Goal: Task Accomplishment & Management: Manage account settings

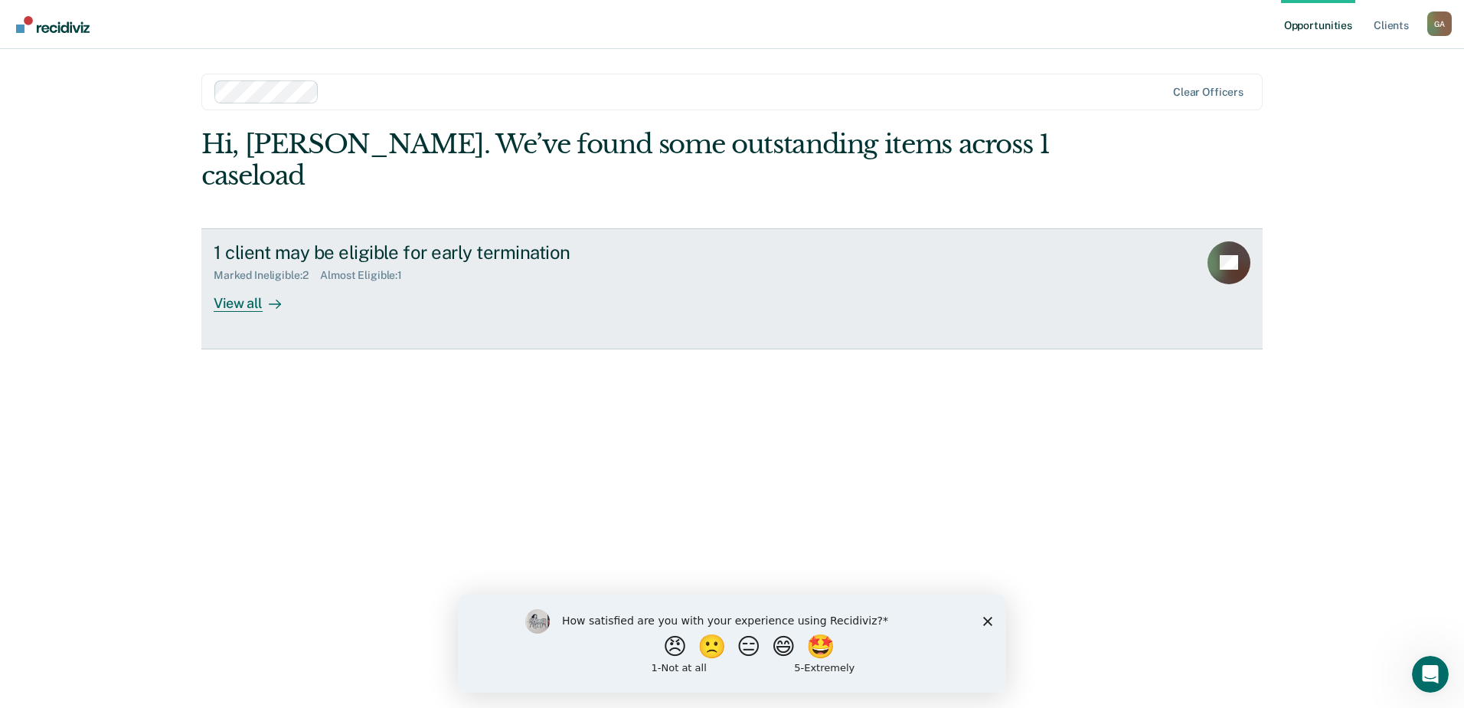
click at [1078, 274] on link "1 client may be eligible for early termination Marked Ineligible : 2 Almost Eli…" at bounding box center [731, 288] width 1061 height 121
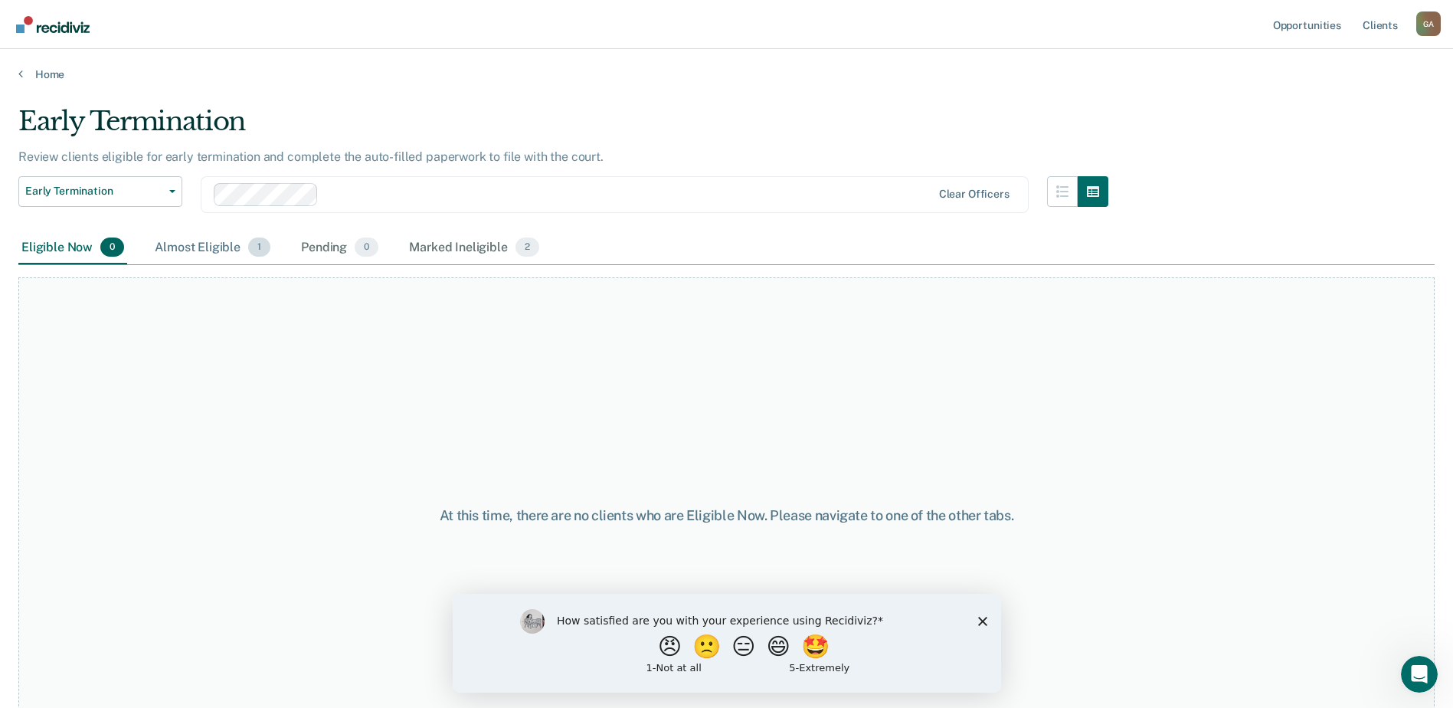
click at [214, 250] on div "Almost Eligible 1" at bounding box center [213, 248] width 122 height 34
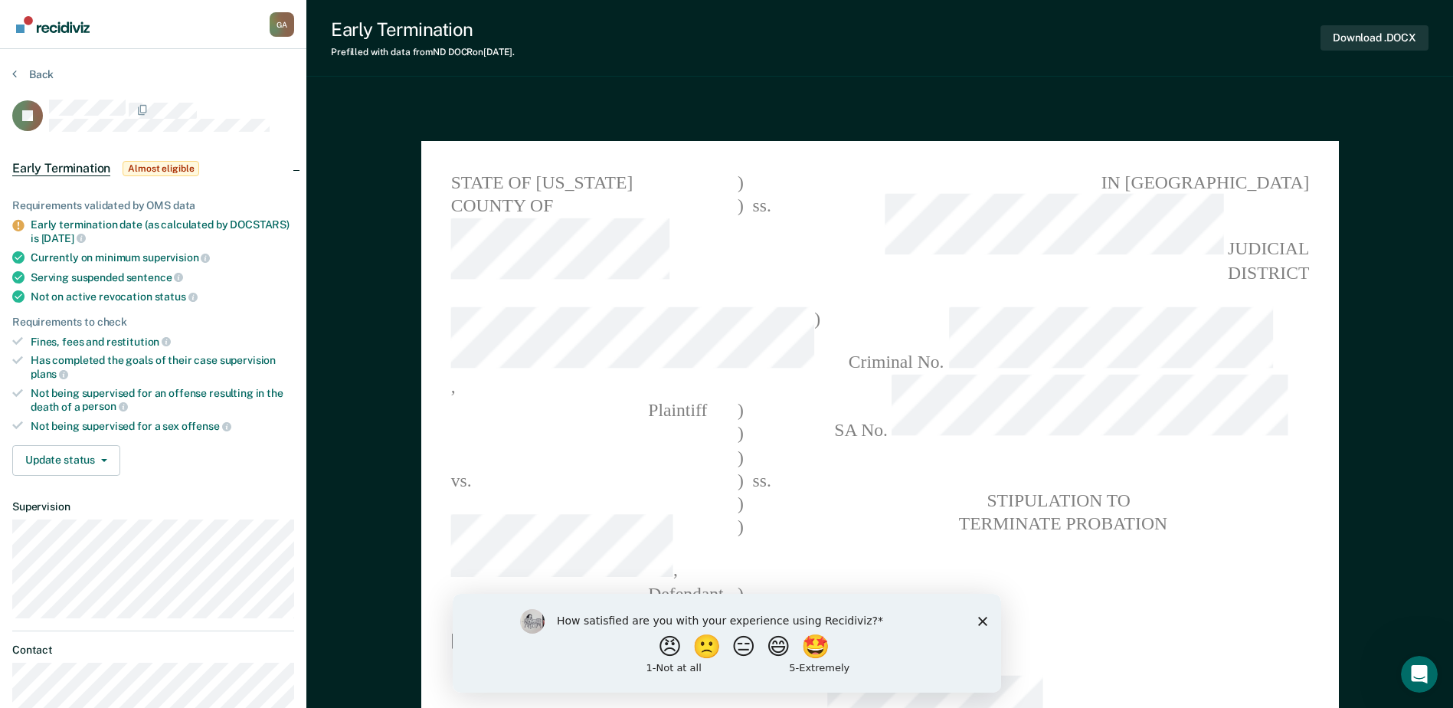
type textarea "x"
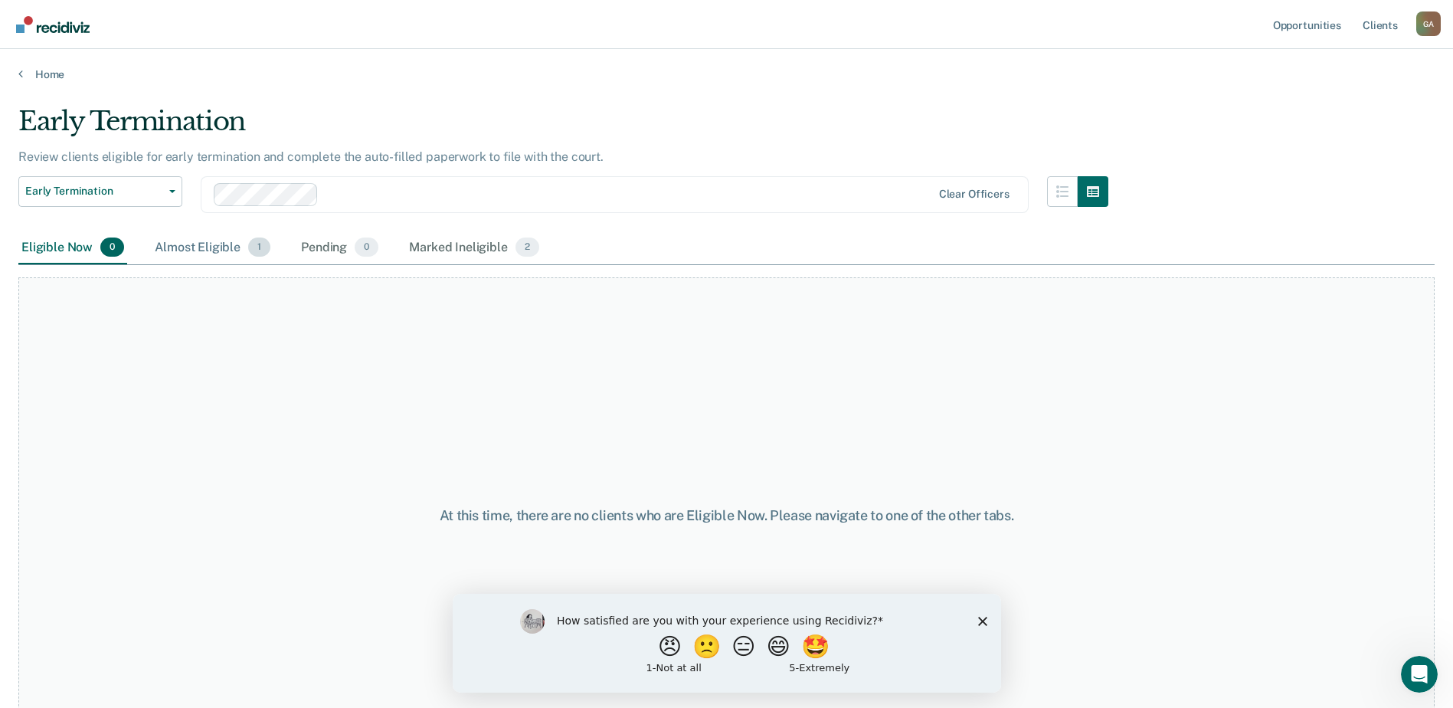
click at [232, 245] on div "Almost Eligible 1" at bounding box center [213, 248] width 122 height 34
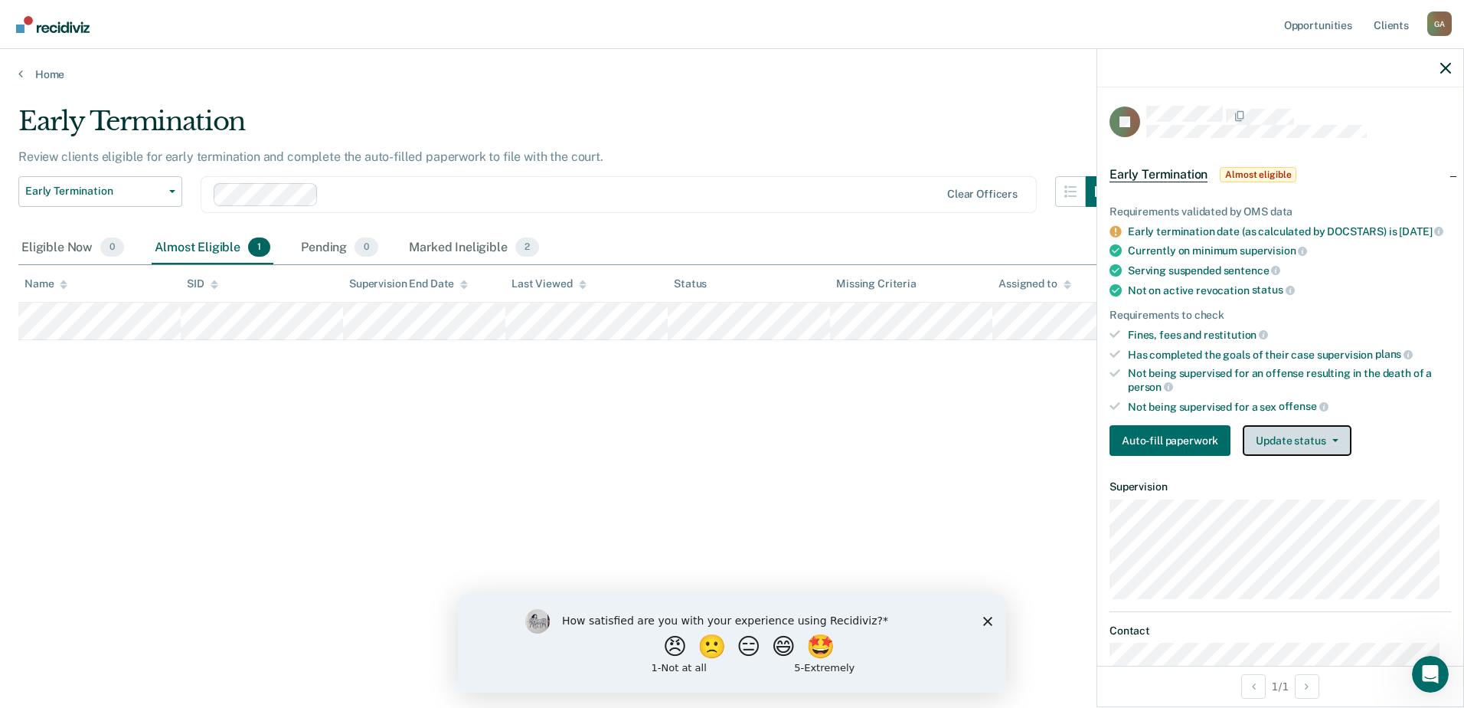
click at [1309, 453] on button "Update status" at bounding box center [1297, 440] width 108 height 31
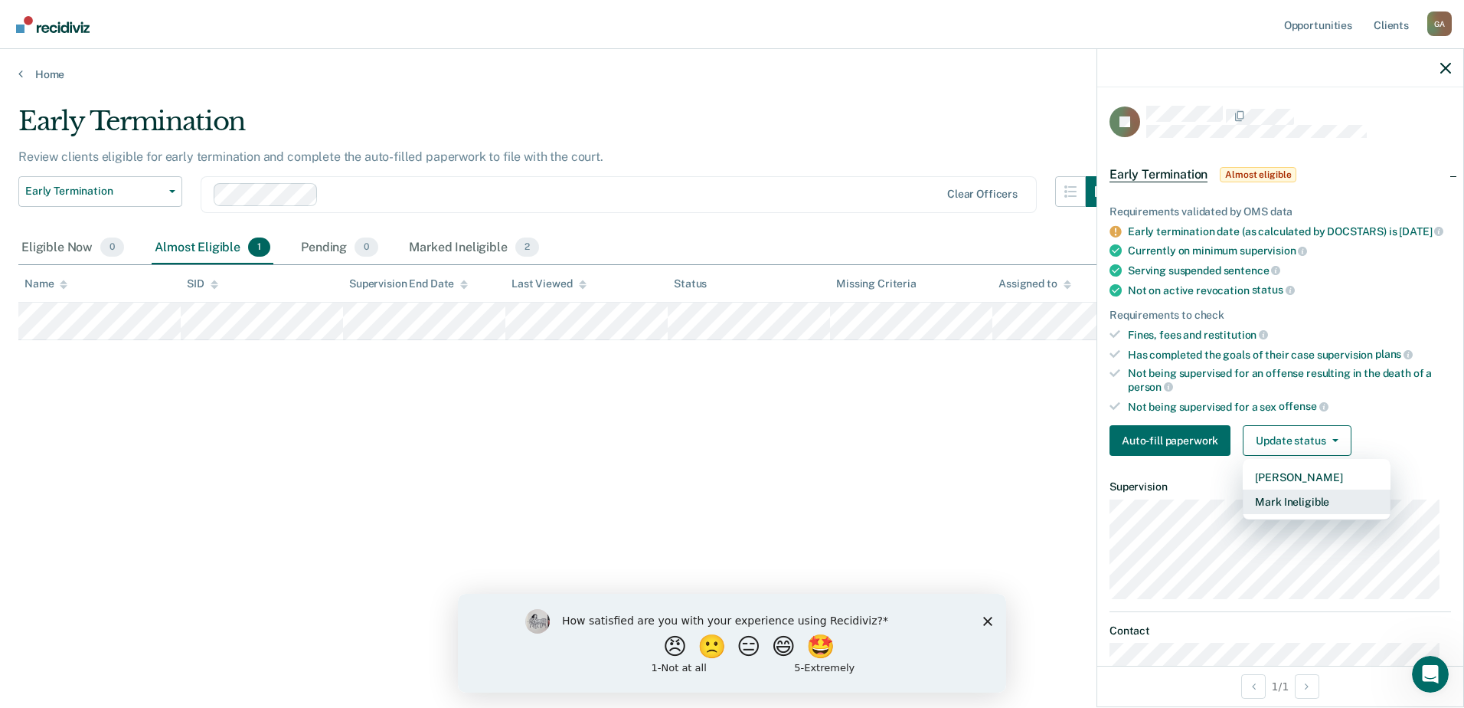
click at [1300, 514] on button "Mark Ineligible" at bounding box center [1317, 501] width 148 height 25
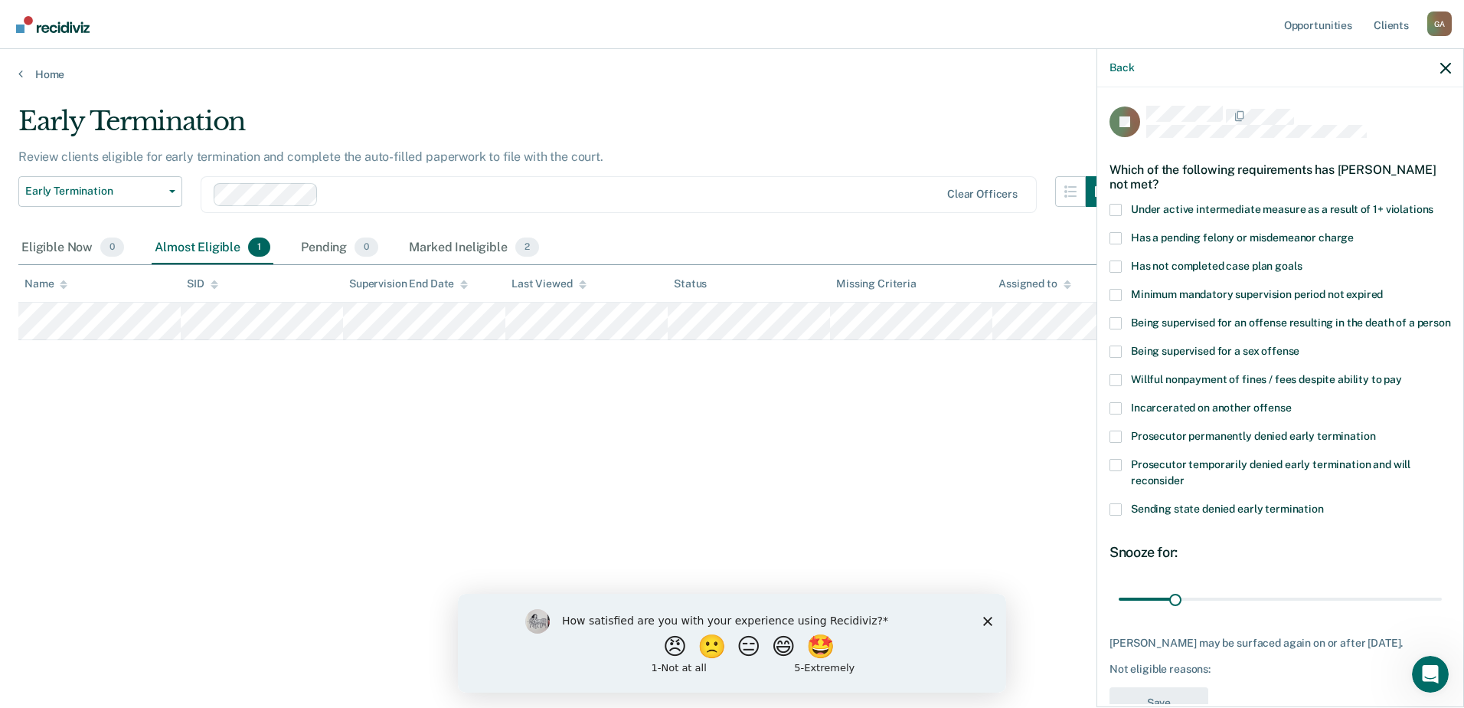
click at [1113, 263] on span at bounding box center [1116, 266] width 12 height 12
click at [1302, 260] on input "Has not completed case plan goals" at bounding box center [1302, 260] width 0 height 0
drag, startPoint x: 1175, startPoint y: 613, endPoint x: 1224, endPoint y: 614, distance: 49.0
type input "60"
click at [1224, 612] on input "range" at bounding box center [1280, 598] width 323 height 27
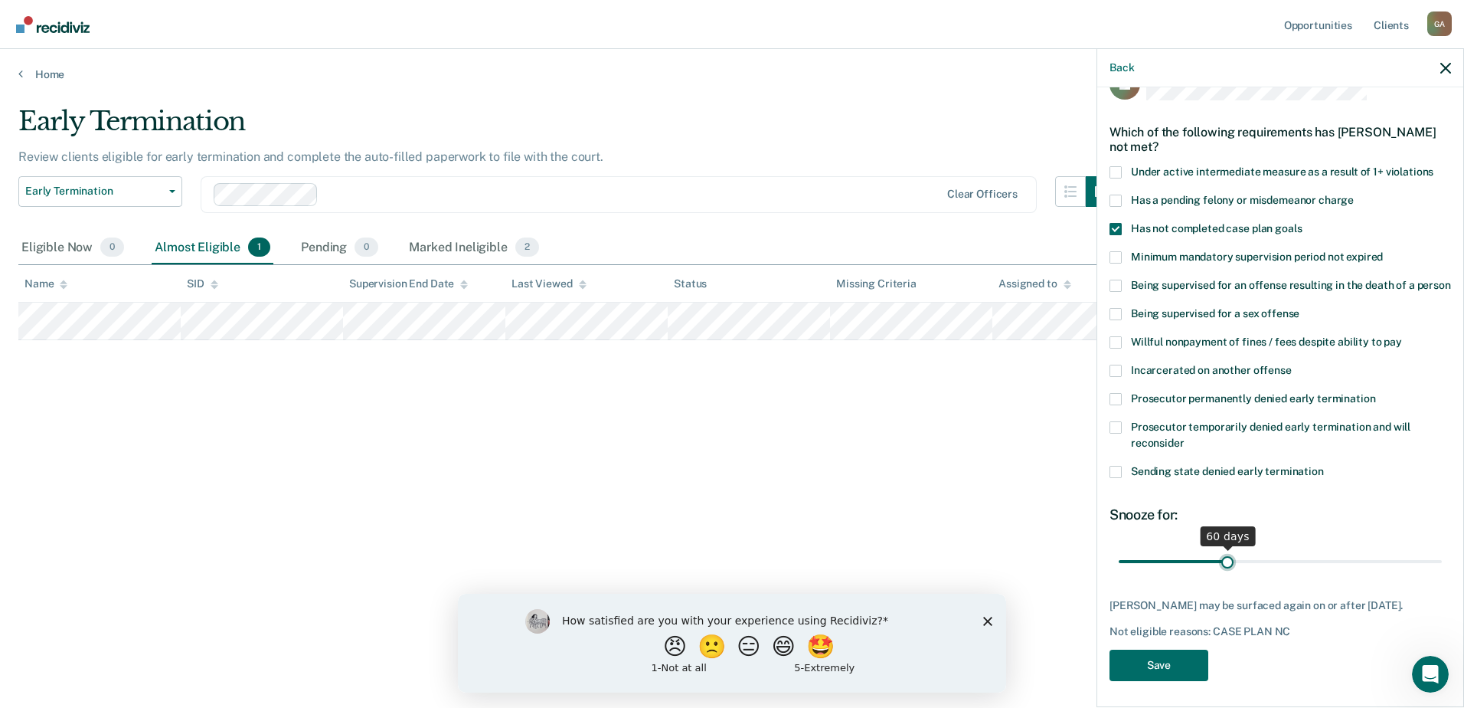
scroll to position [57, 0]
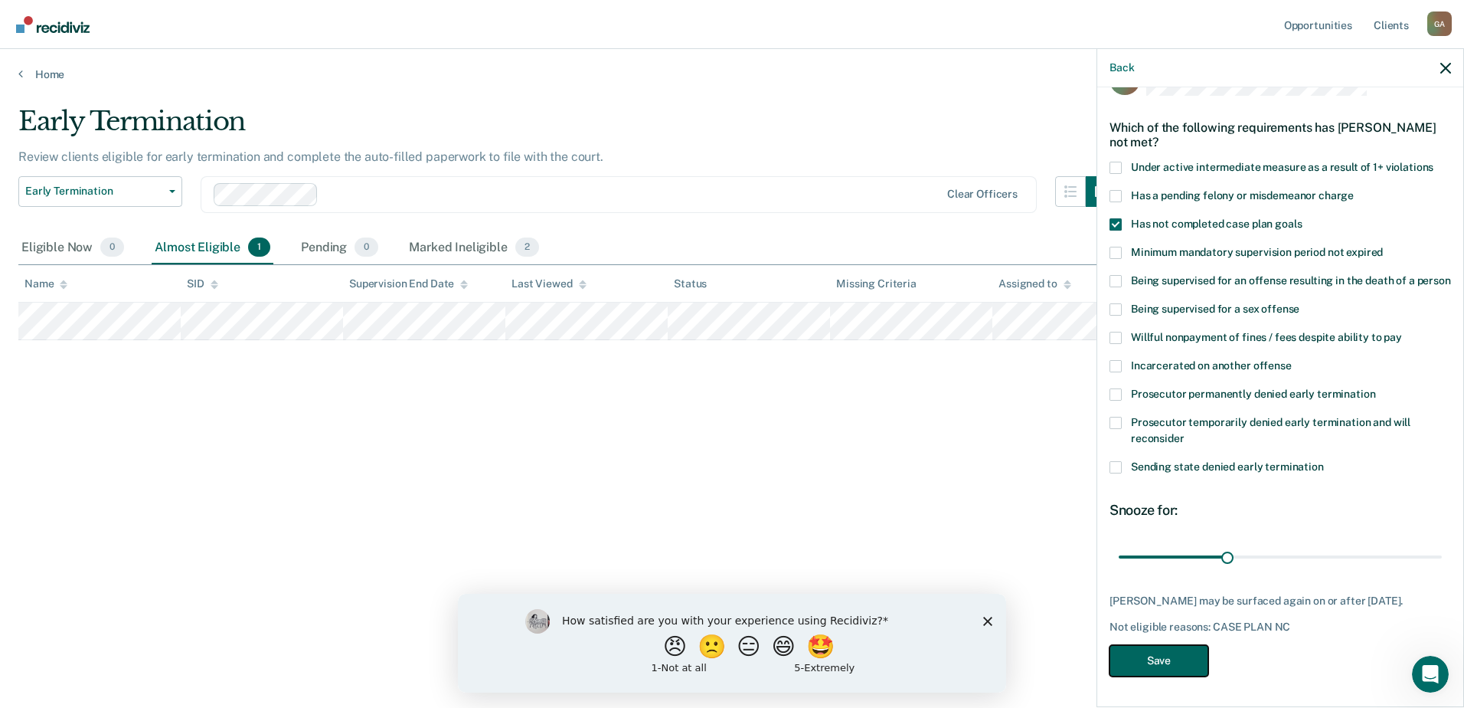
click at [1164, 652] on button "Save" at bounding box center [1159, 660] width 99 height 31
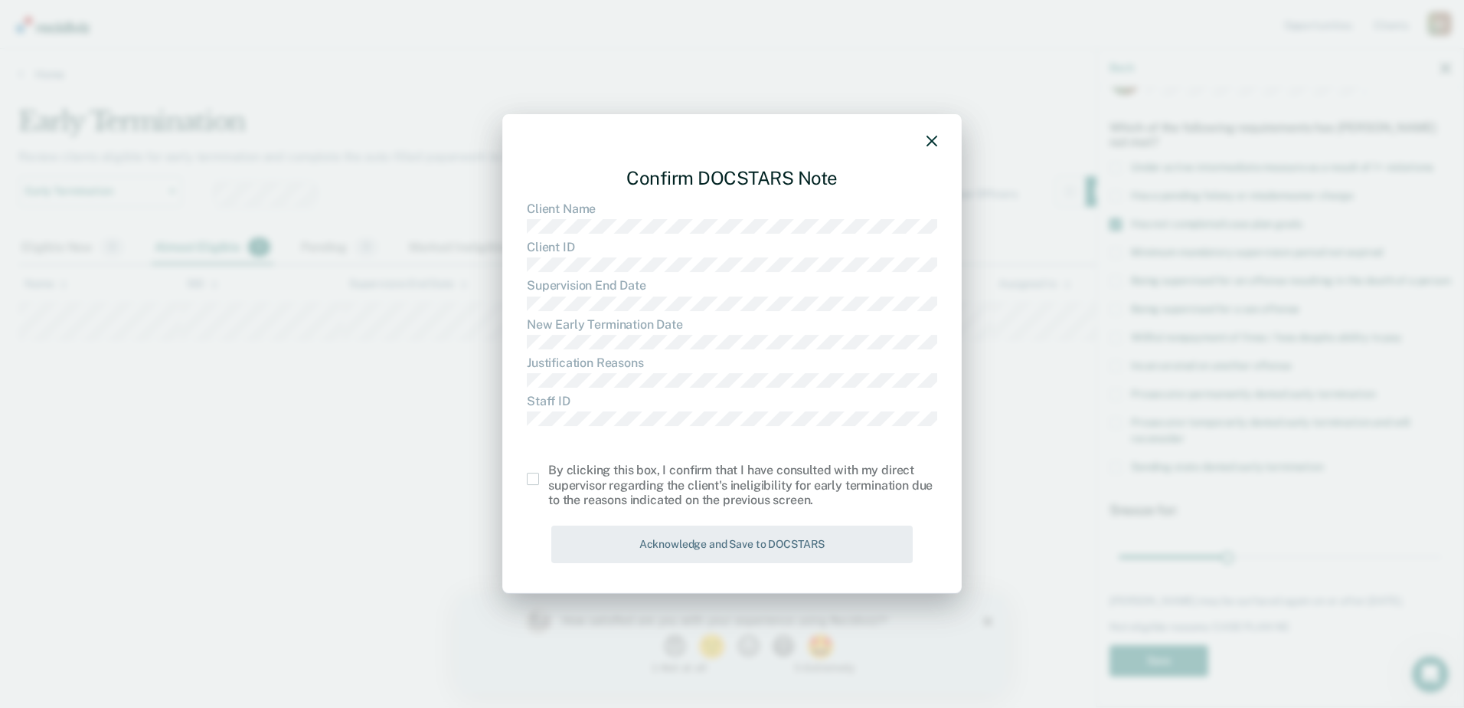
click at [538, 479] on span at bounding box center [533, 478] width 12 height 12
click at [548, 472] on input "checkbox" at bounding box center [548, 472] width 0 height 0
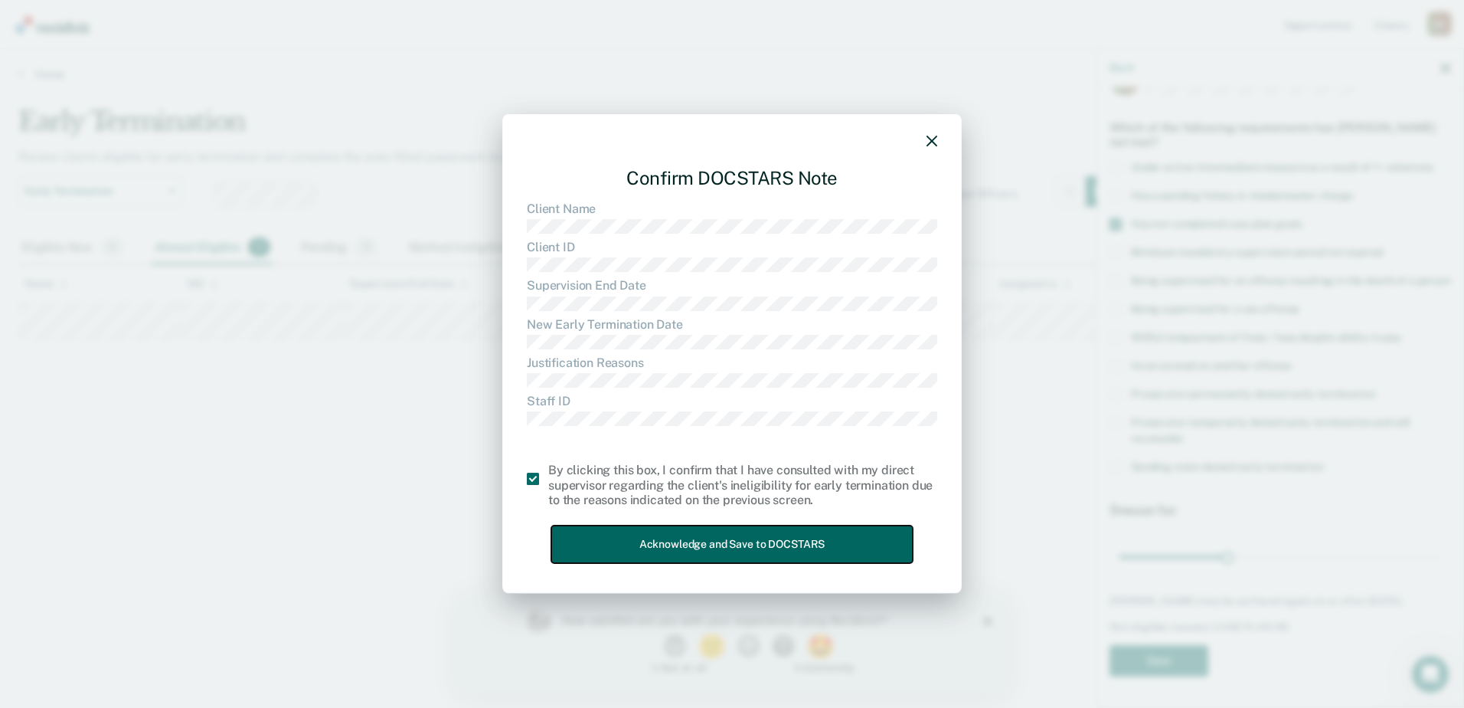
click at [664, 542] on button "Acknowledge and Save to DOCSTARS" at bounding box center [731, 544] width 361 height 38
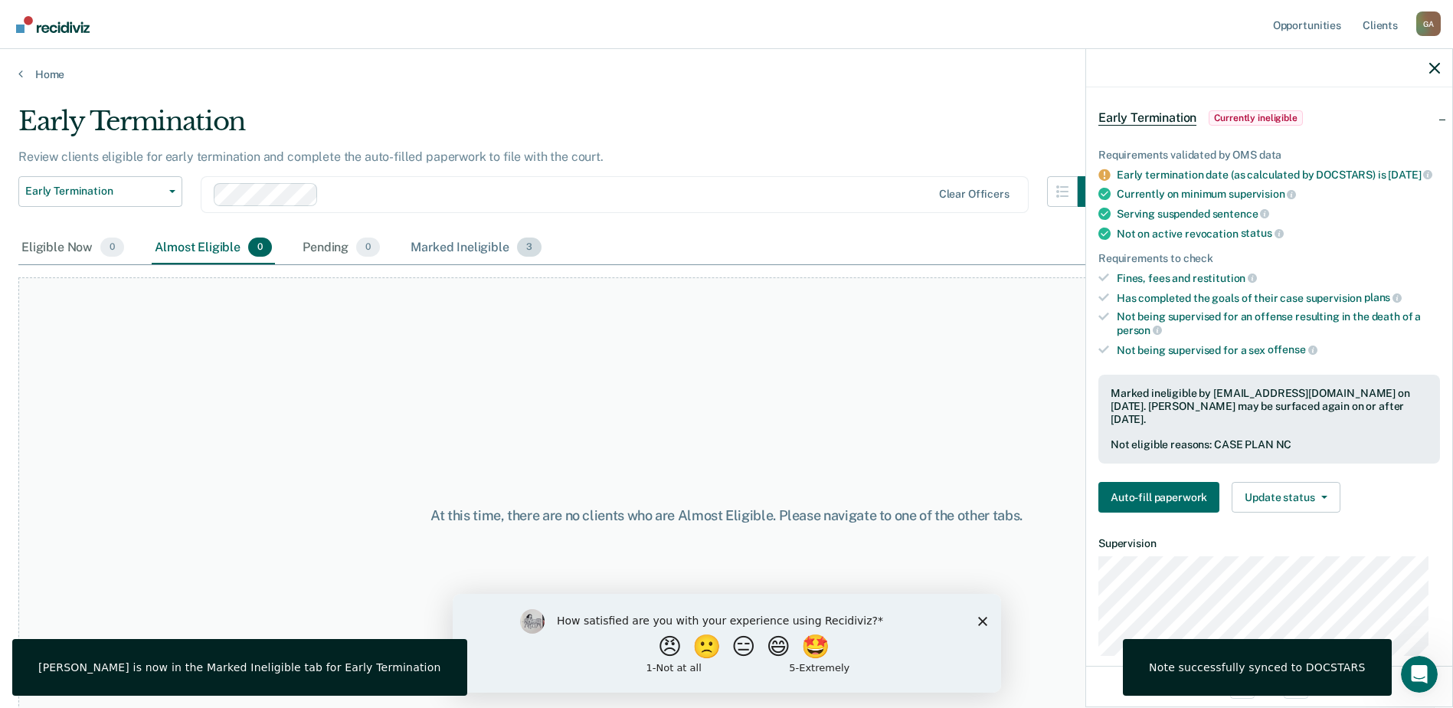
click at [470, 252] on div "Marked Ineligible 3" at bounding box center [475, 248] width 137 height 34
